Goal: Transaction & Acquisition: Purchase product/service

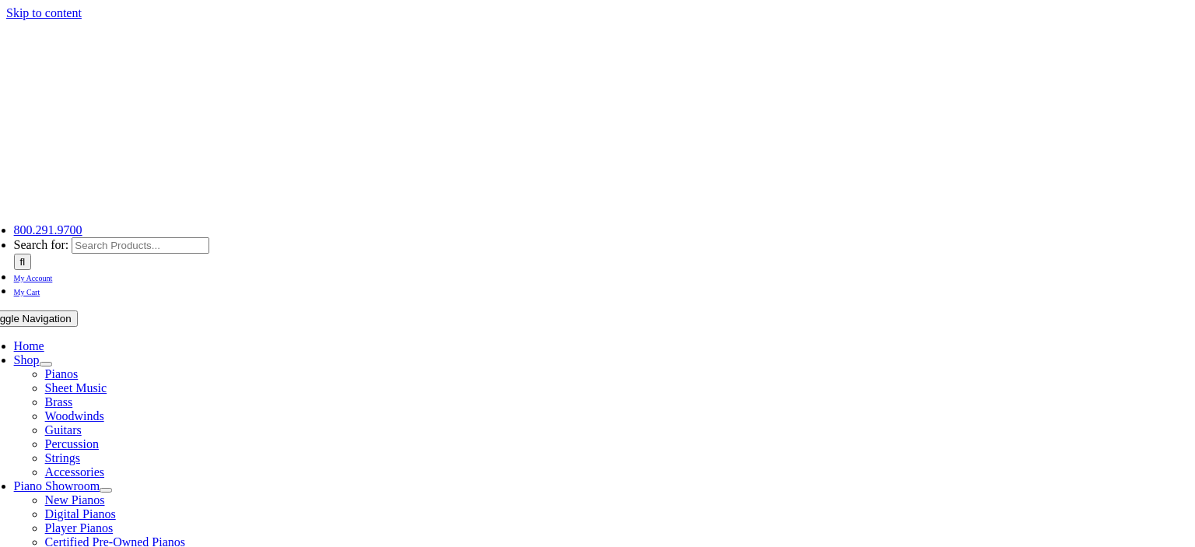
scroll to position [520, 0]
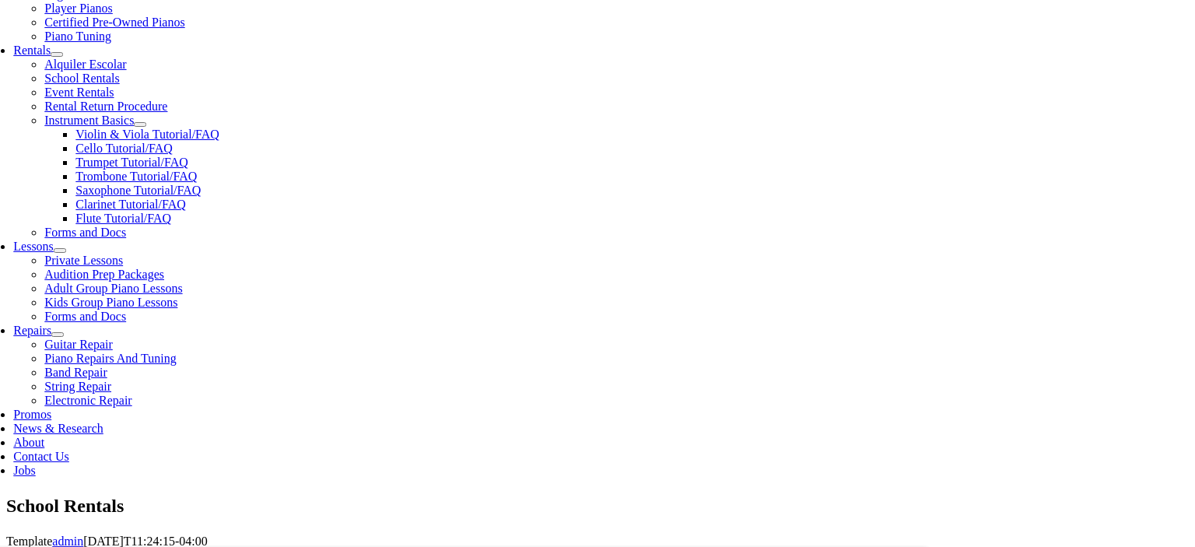
type input "bran"
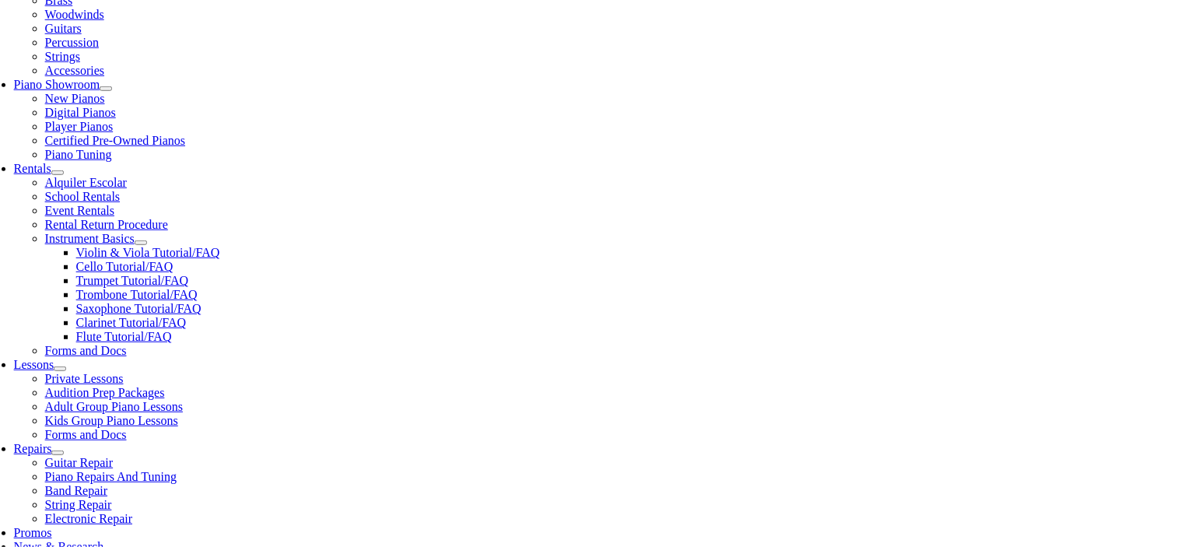
scroll to position [520, 0]
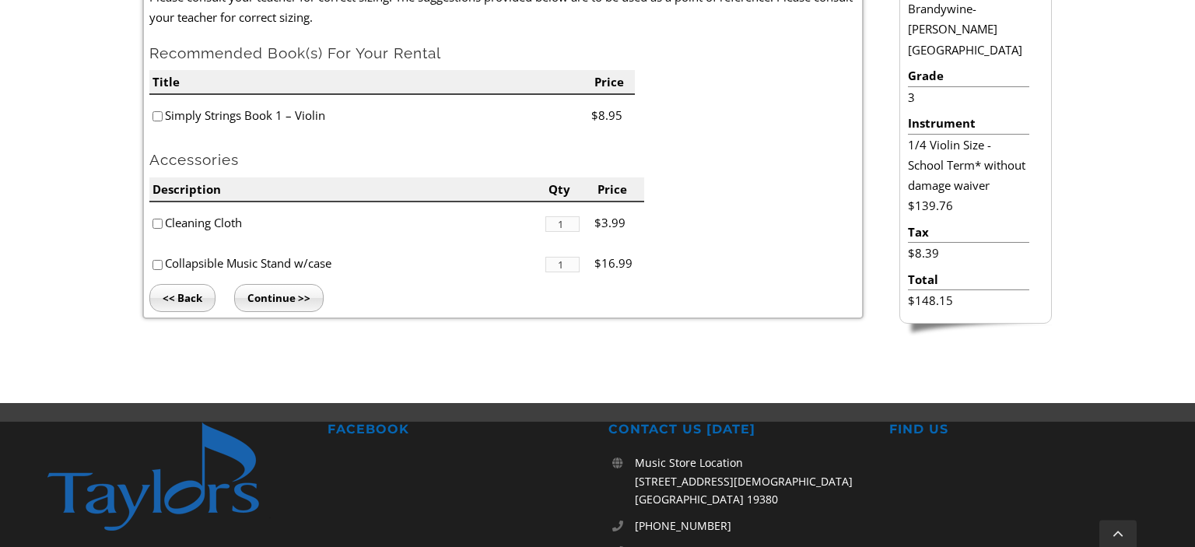
scroll to position [520, 0]
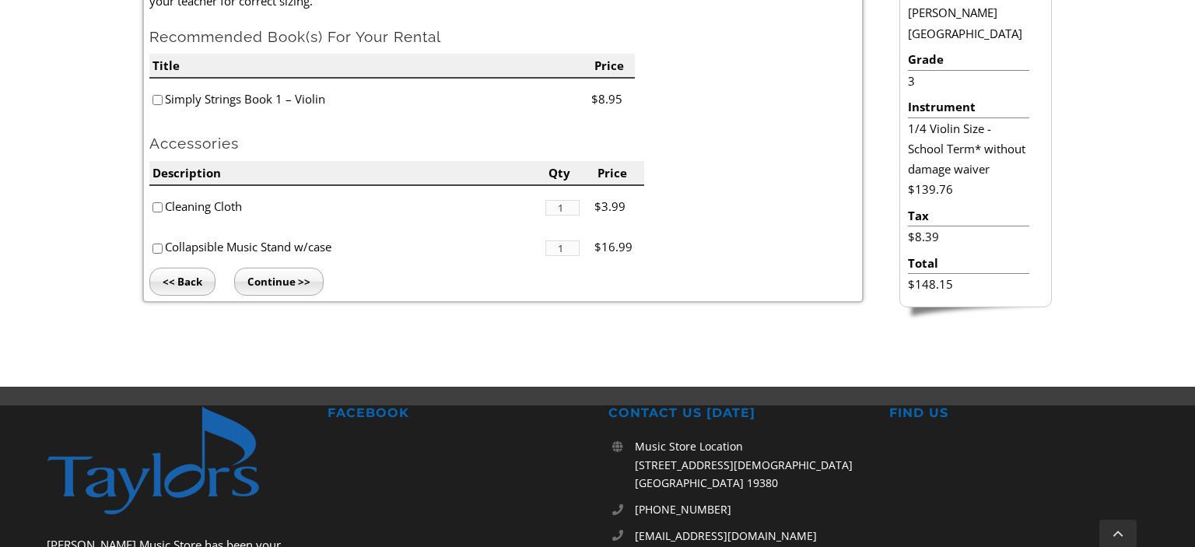
click at [162, 247] on input"] "checkbox" at bounding box center [157, 248] width 10 height 10
checkbox input"] "true"
click at [288, 288] on input "Continue >>" at bounding box center [278, 282] width 89 height 28
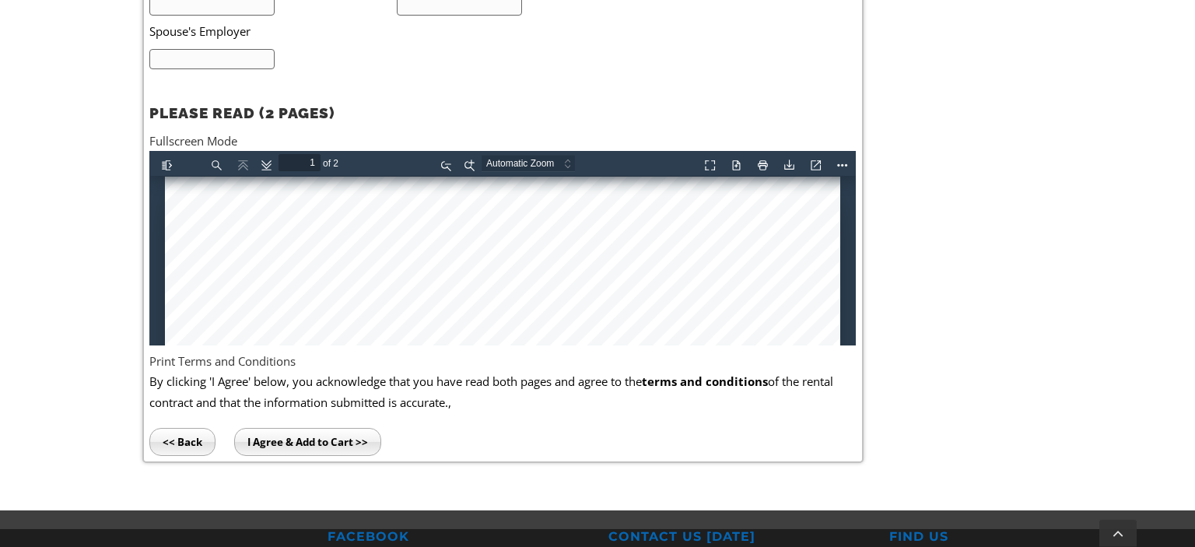
scroll to position [959, 0]
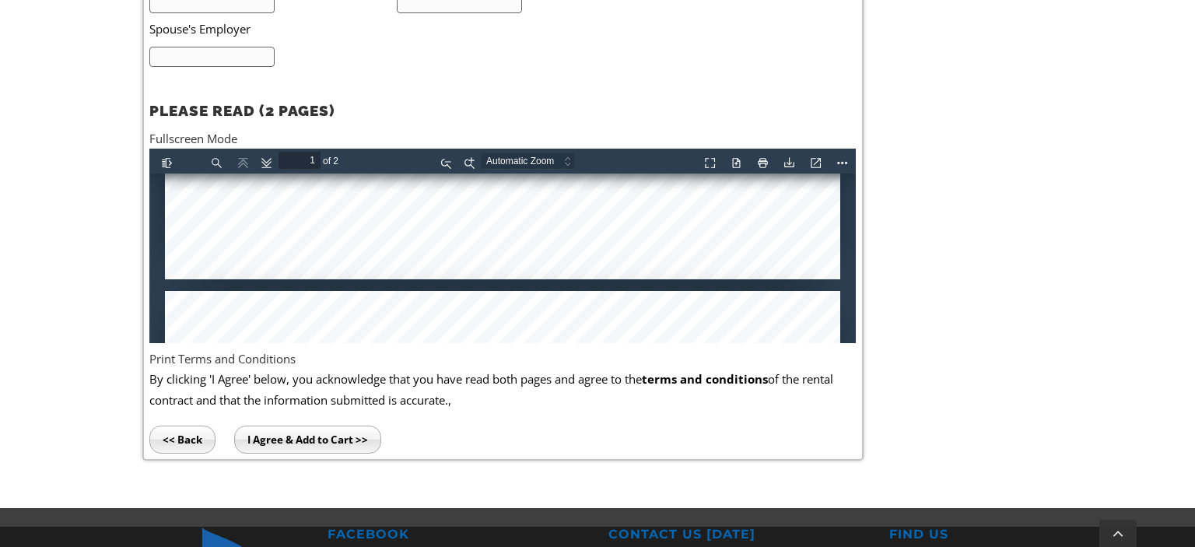
type input "2"
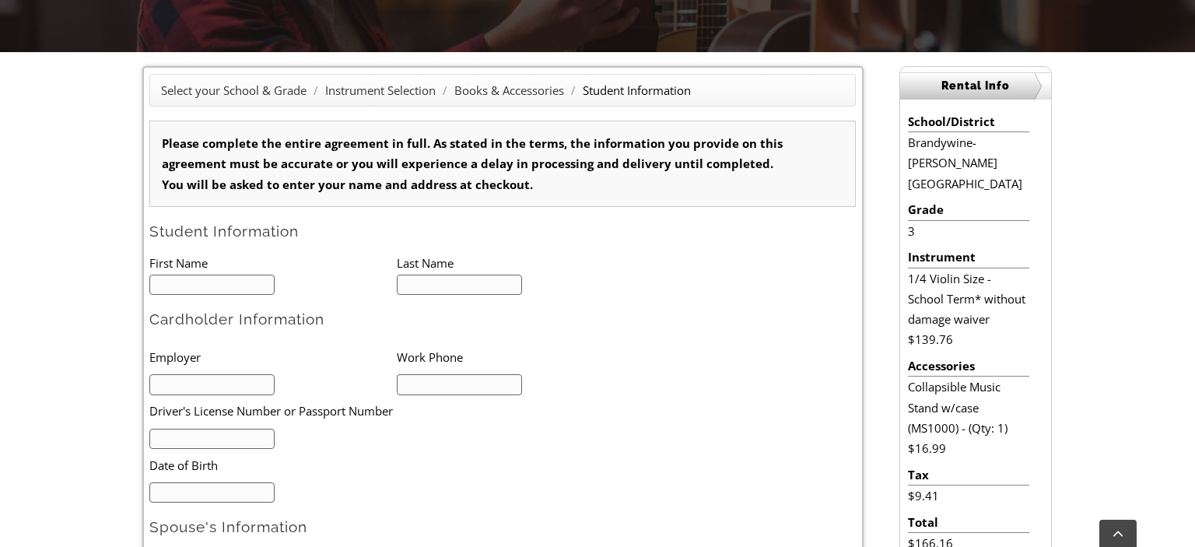
scroll to position [0, 0]
